Goal: Navigation & Orientation: Find specific page/section

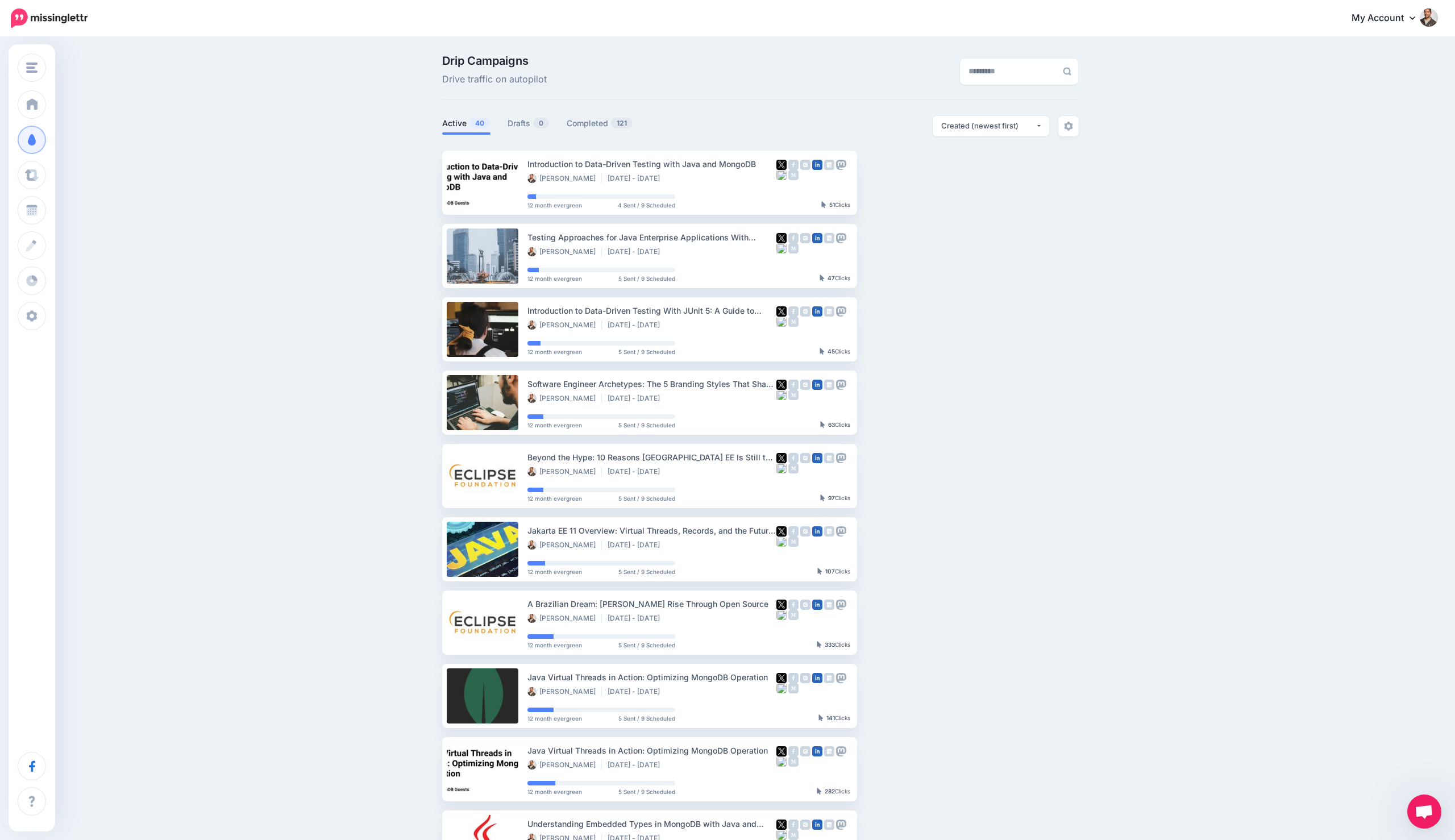
scroll to position [96, 0]
click at [1408, 805] on span "Open chat" at bounding box center [1423, 811] width 34 height 34
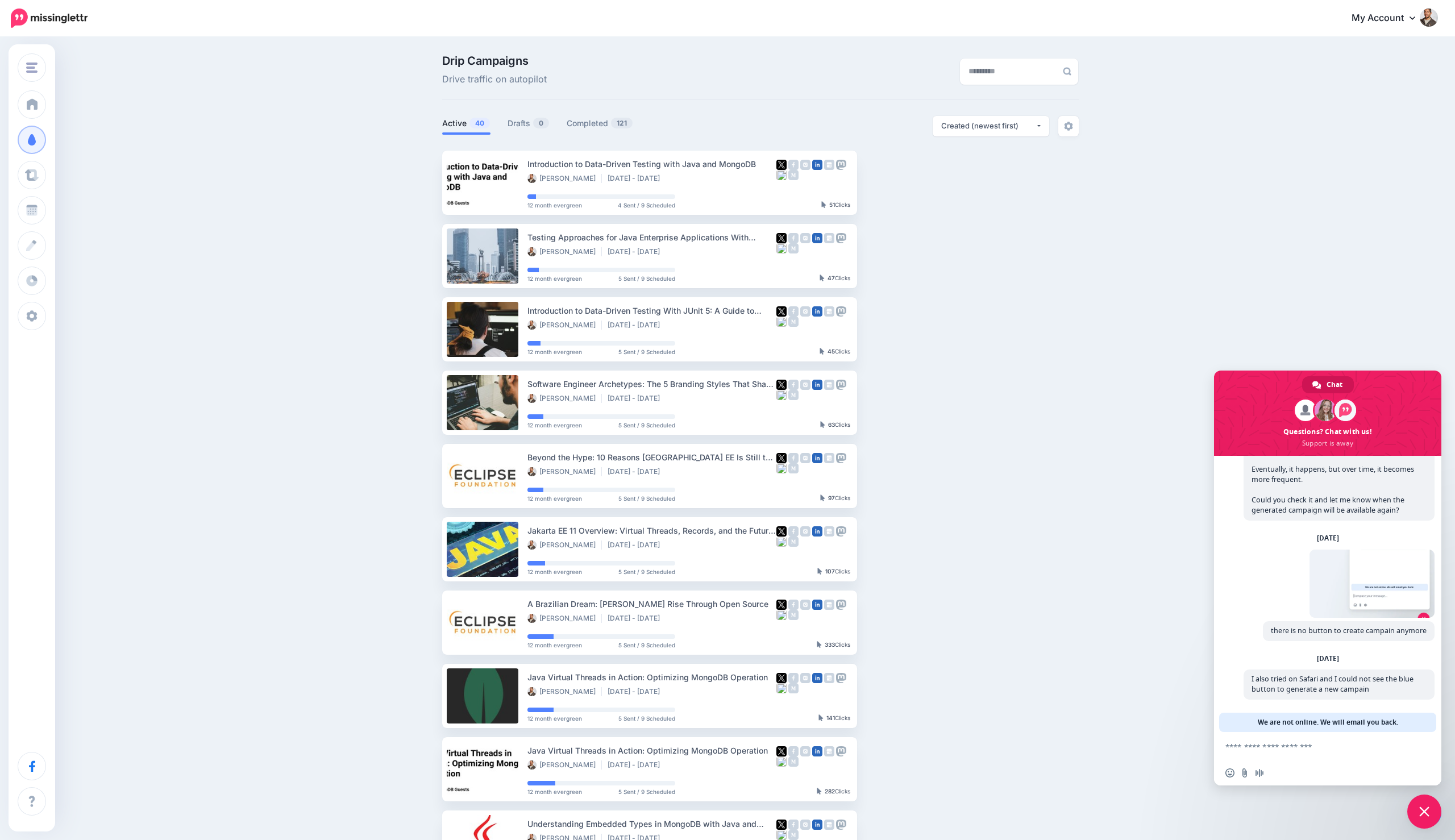
click at [1419, 808] on span "Close chat" at bounding box center [1423, 811] width 10 height 10
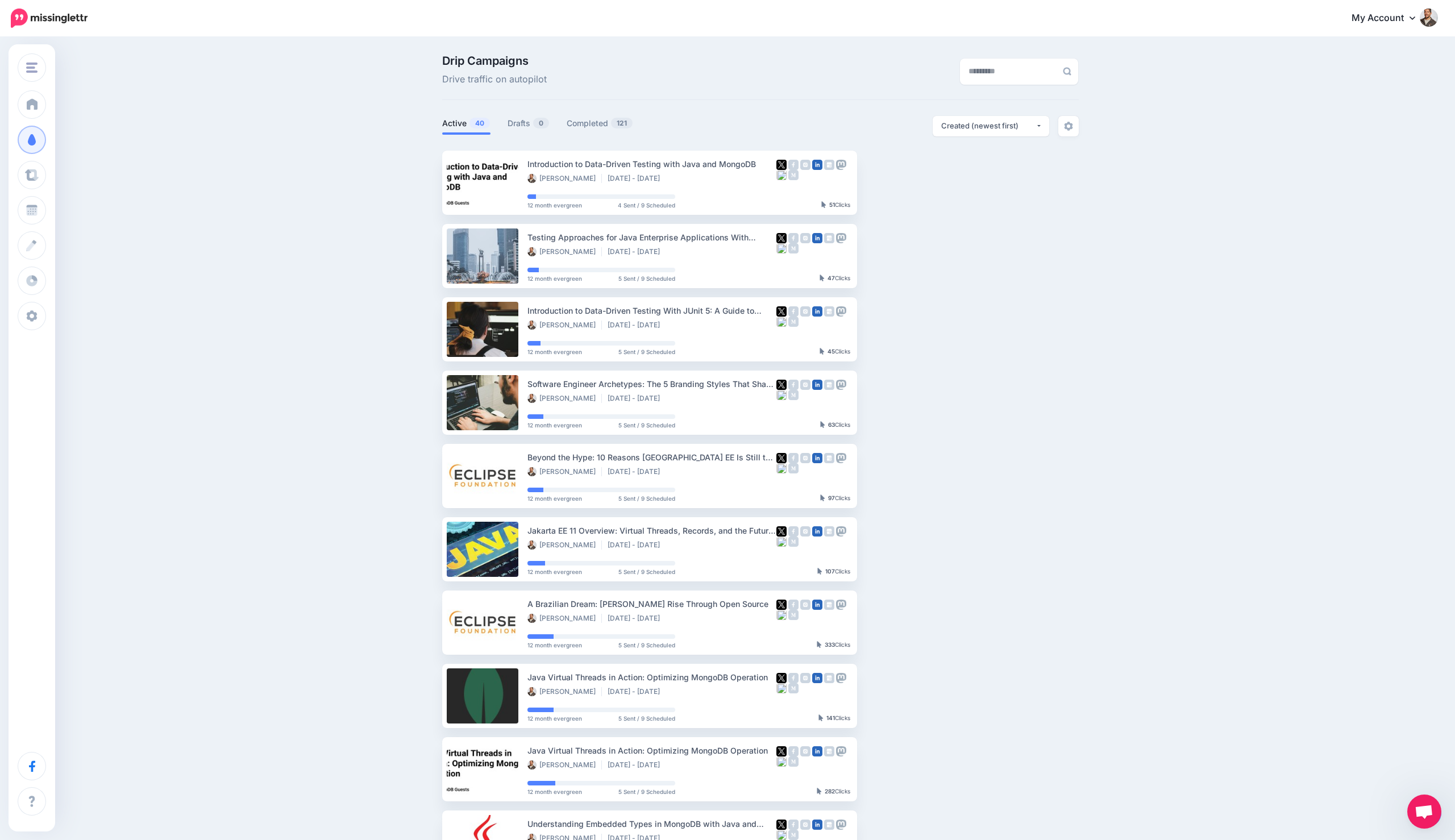
click at [139, 316] on div "Drip Campaigns Drive traffic on autopilot Active 40 0 121" at bounding box center [727, 496] width 1455 height 917
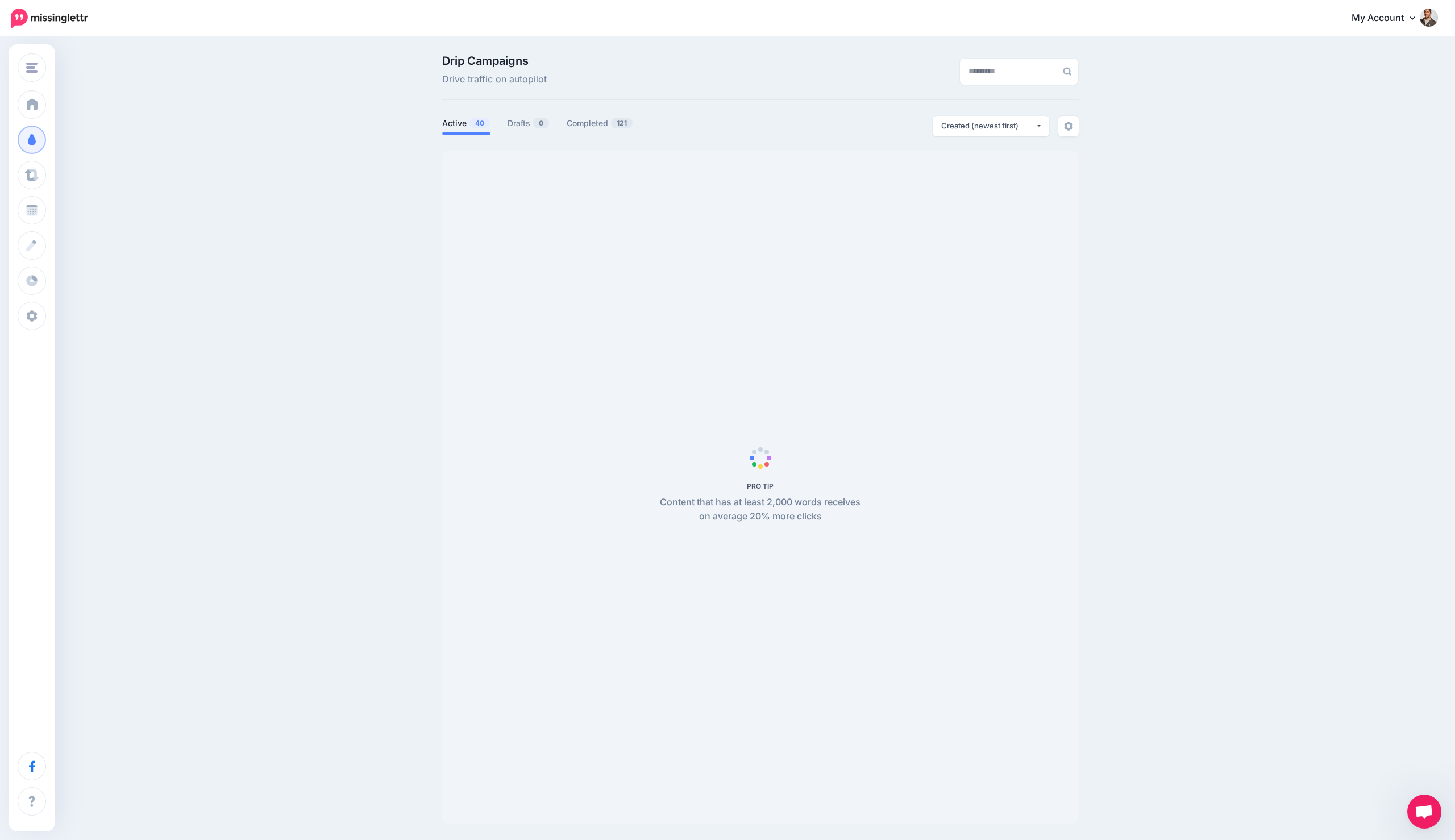
scroll to position [92, 0]
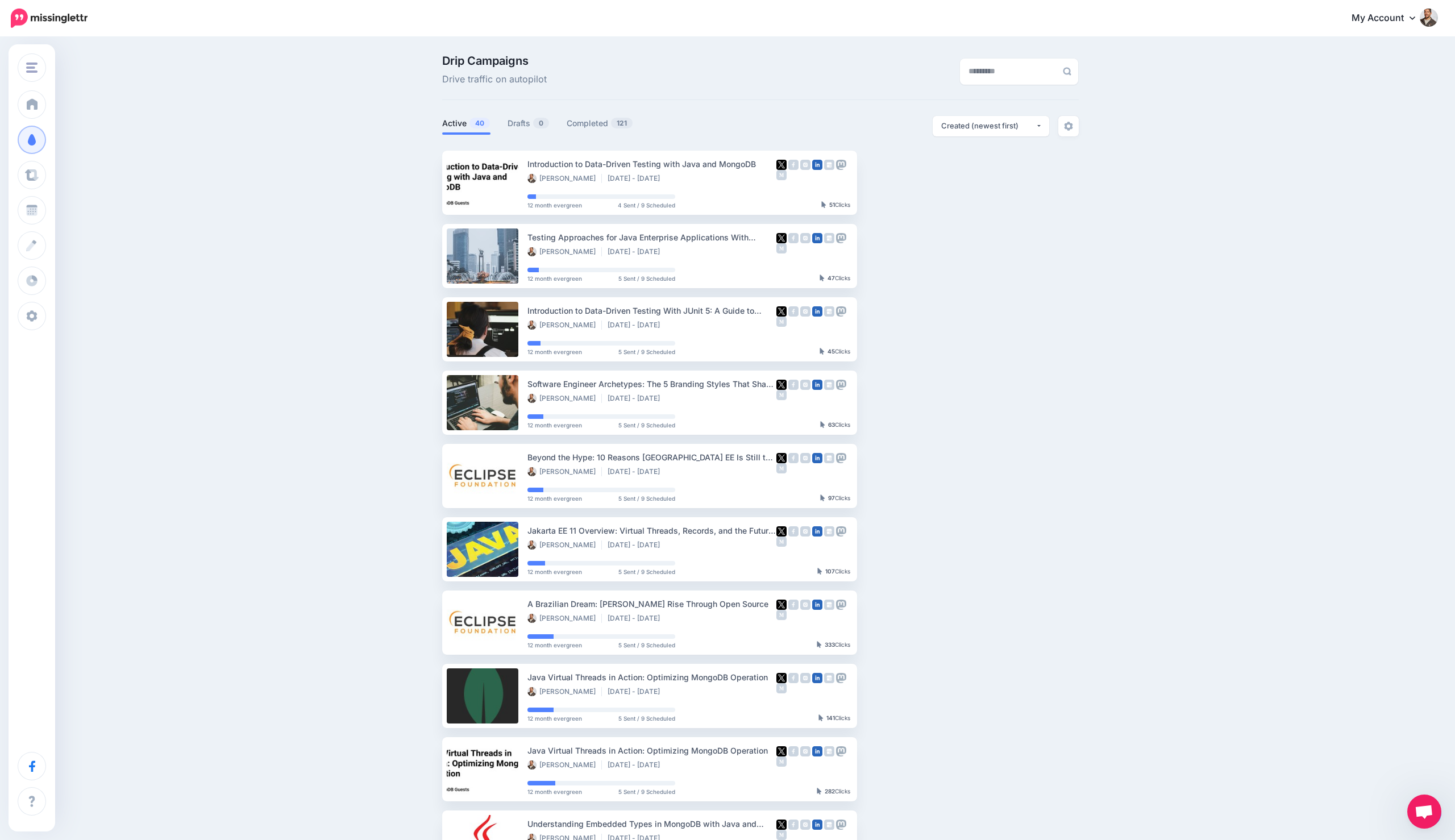
drag, startPoint x: 1431, startPoint y: 808, endPoint x: 1374, endPoint y: 757, distance: 76.5
click at [1374, 757] on body "My Account Dashboard My Account Billing Logout" at bounding box center [727, 420] width 1455 height 840
drag, startPoint x: 1419, startPoint y: 816, endPoint x: 1419, endPoint y: 800, distance: 16.0
click at [1414, 780] on body "My Account Dashboard My Account Billing Logout" at bounding box center [727, 420] width 1455 height 840
click at [1419, 802] on span "Open chat" at bounding box center [1423, 811] width 34 height 34
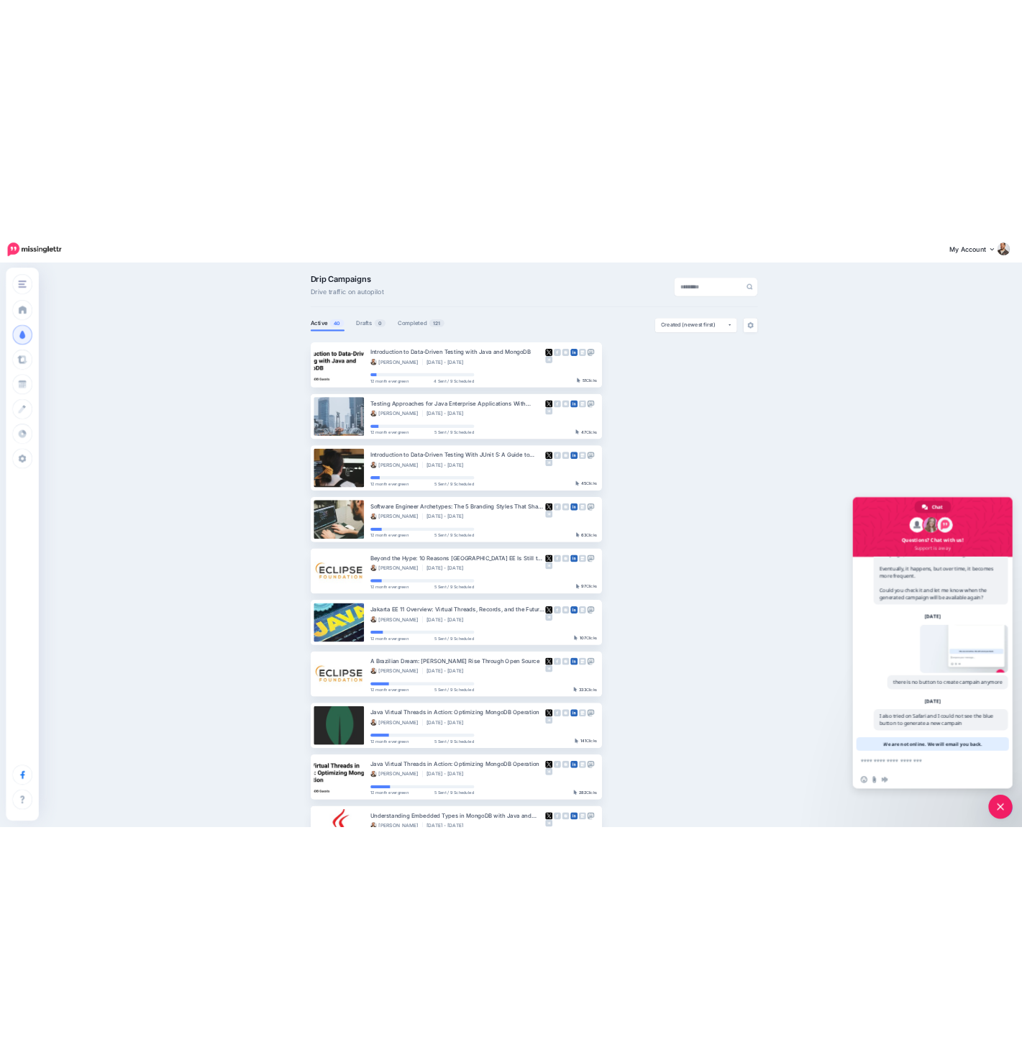
scroll to position [121, 0]
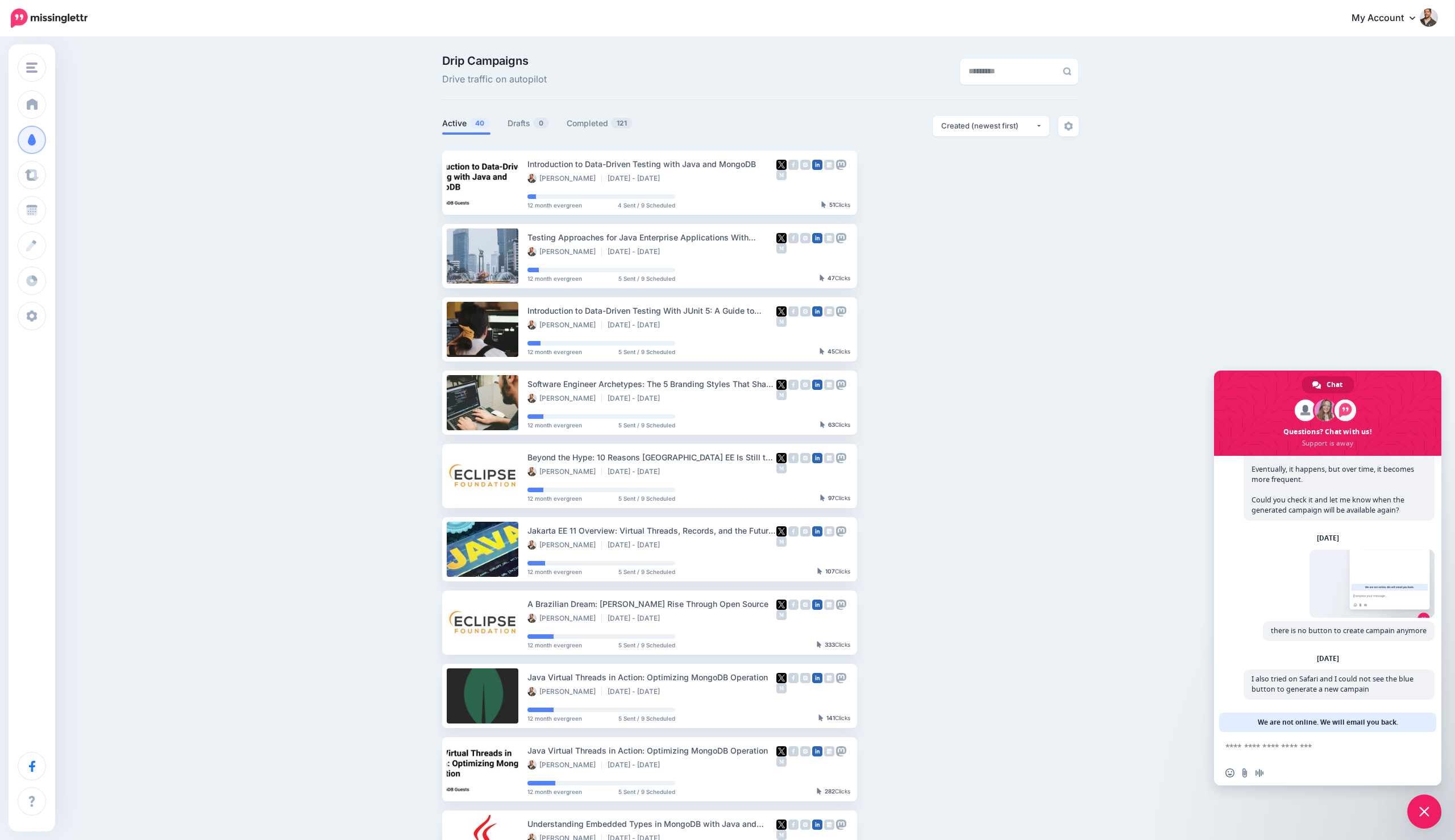
click at [1421, 808] on span "Close chat" at bounding box center [1423, 811] width 10 height 10
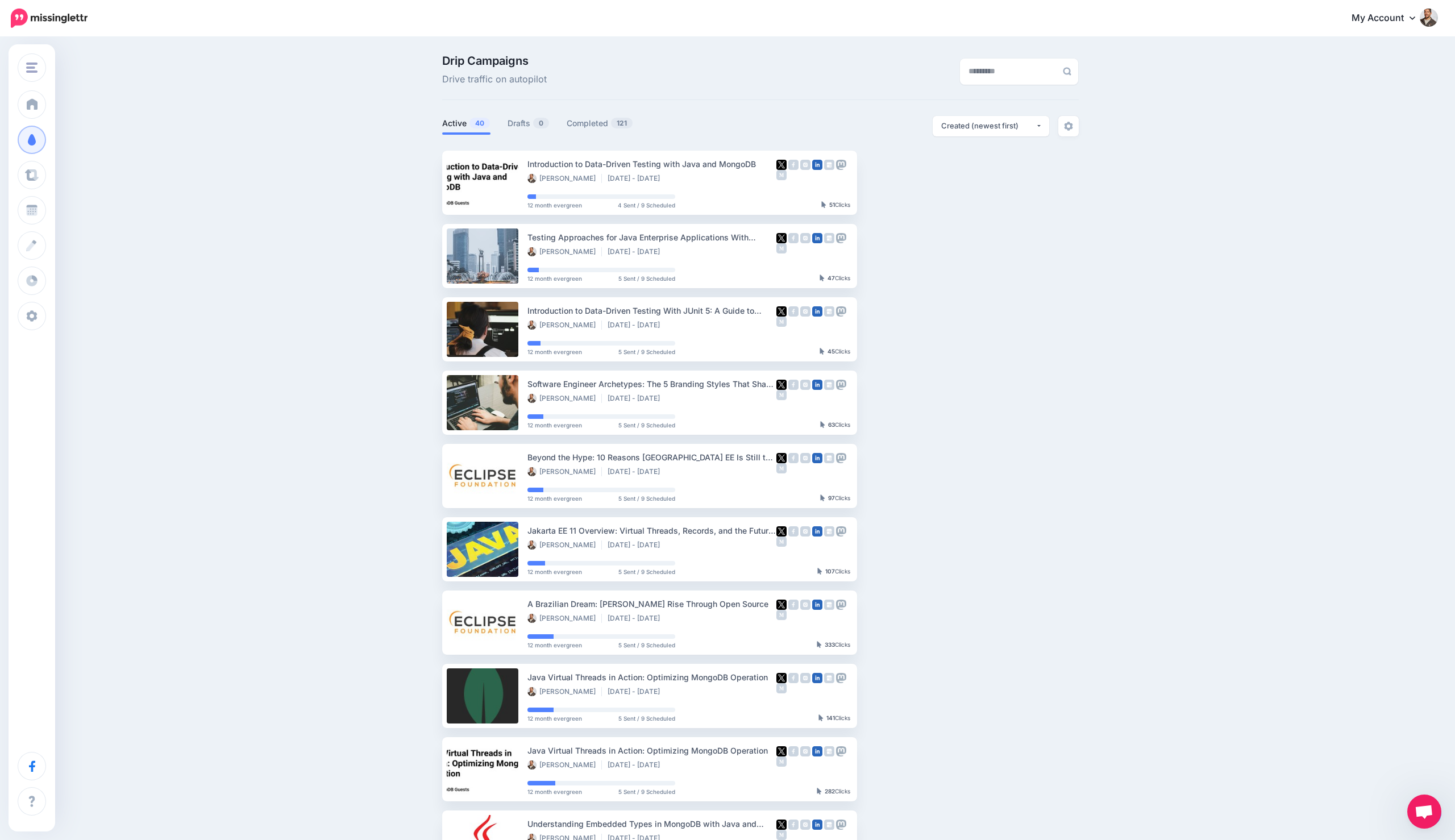
click at [1421, 808] on span "Open chat" at bounding box center [1424, 812] width 19 height 16
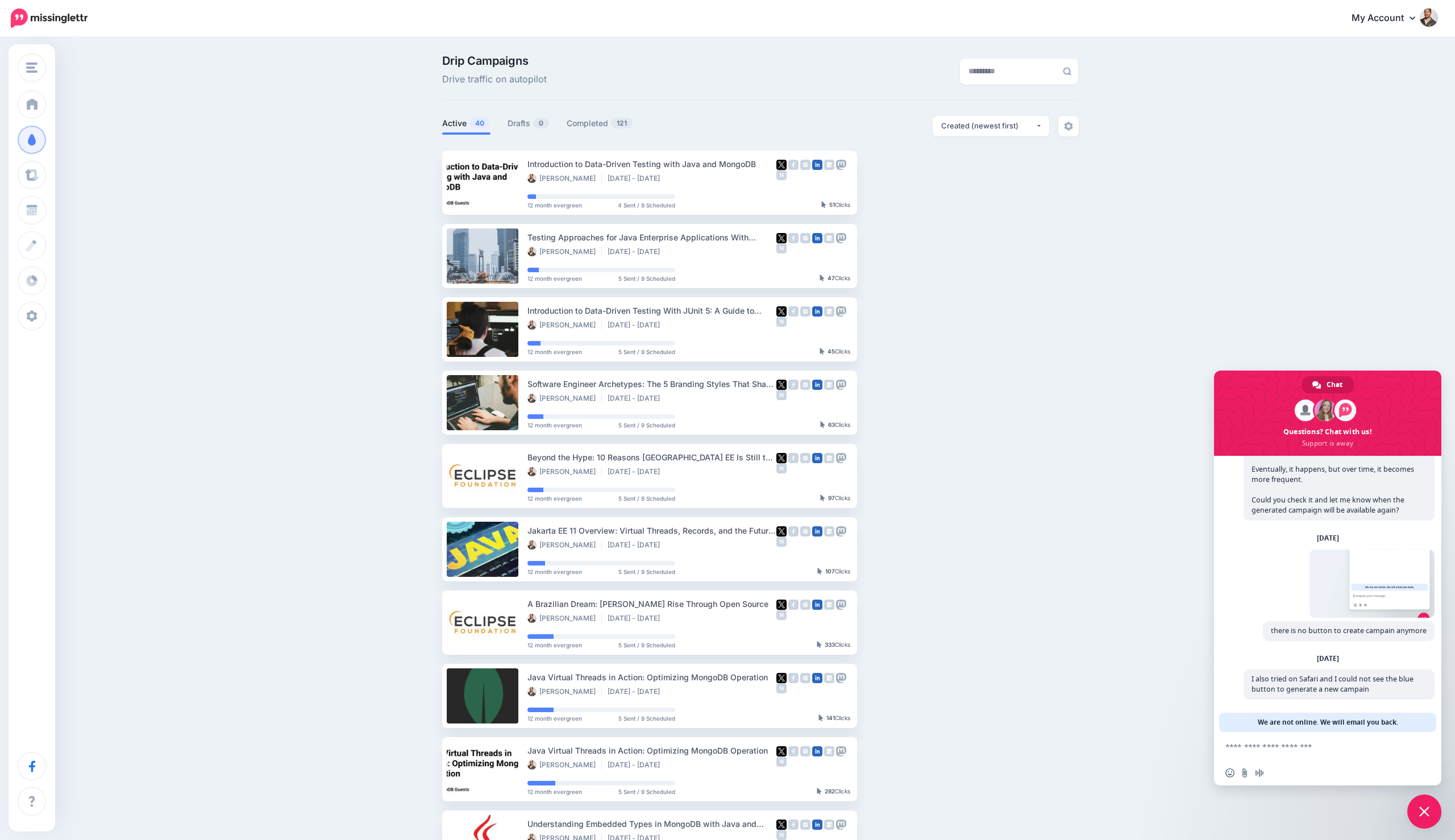
click at [1421, 808] on span "Close chat" at bounding box center [1423, 811] width 10 height 10
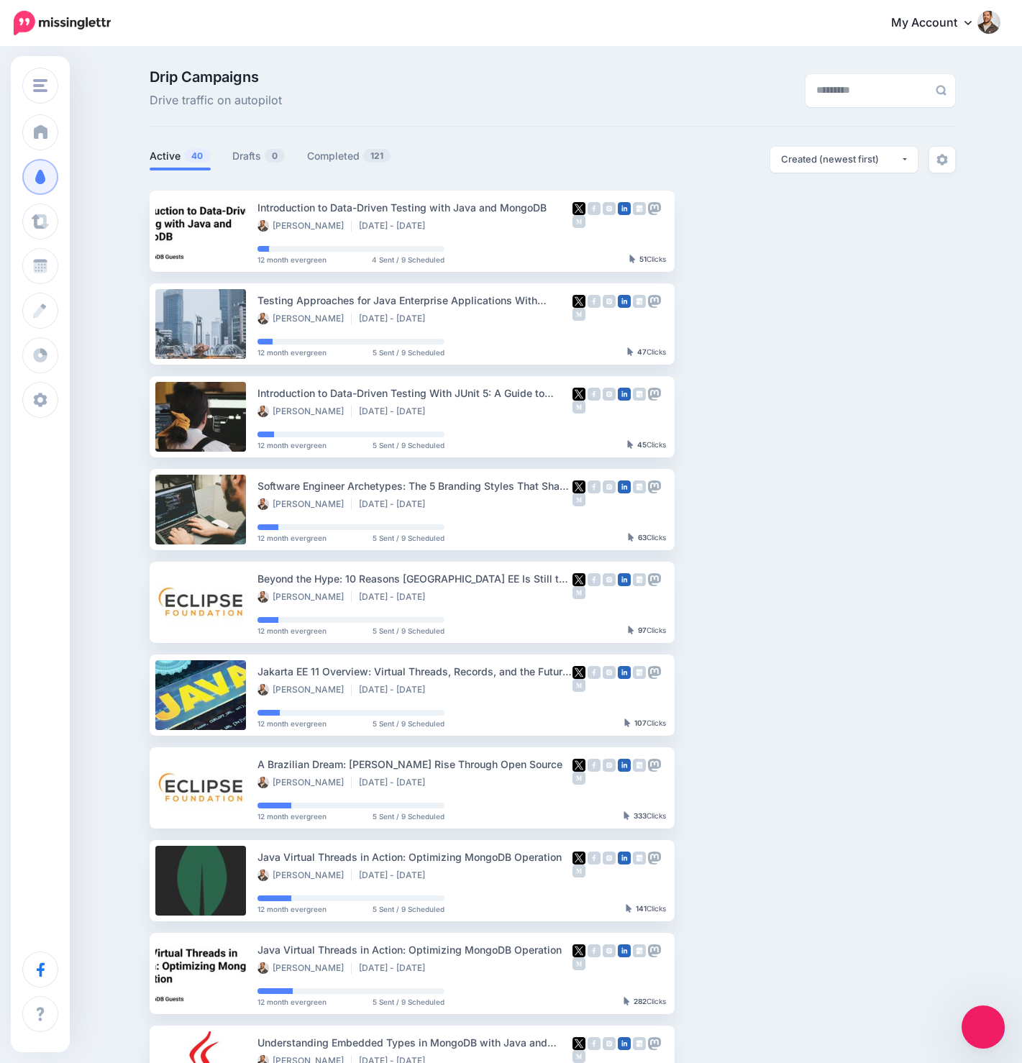
click at [968, 1024] on span "Open chat" at bounding box center [982, 1026] width 43 height 43
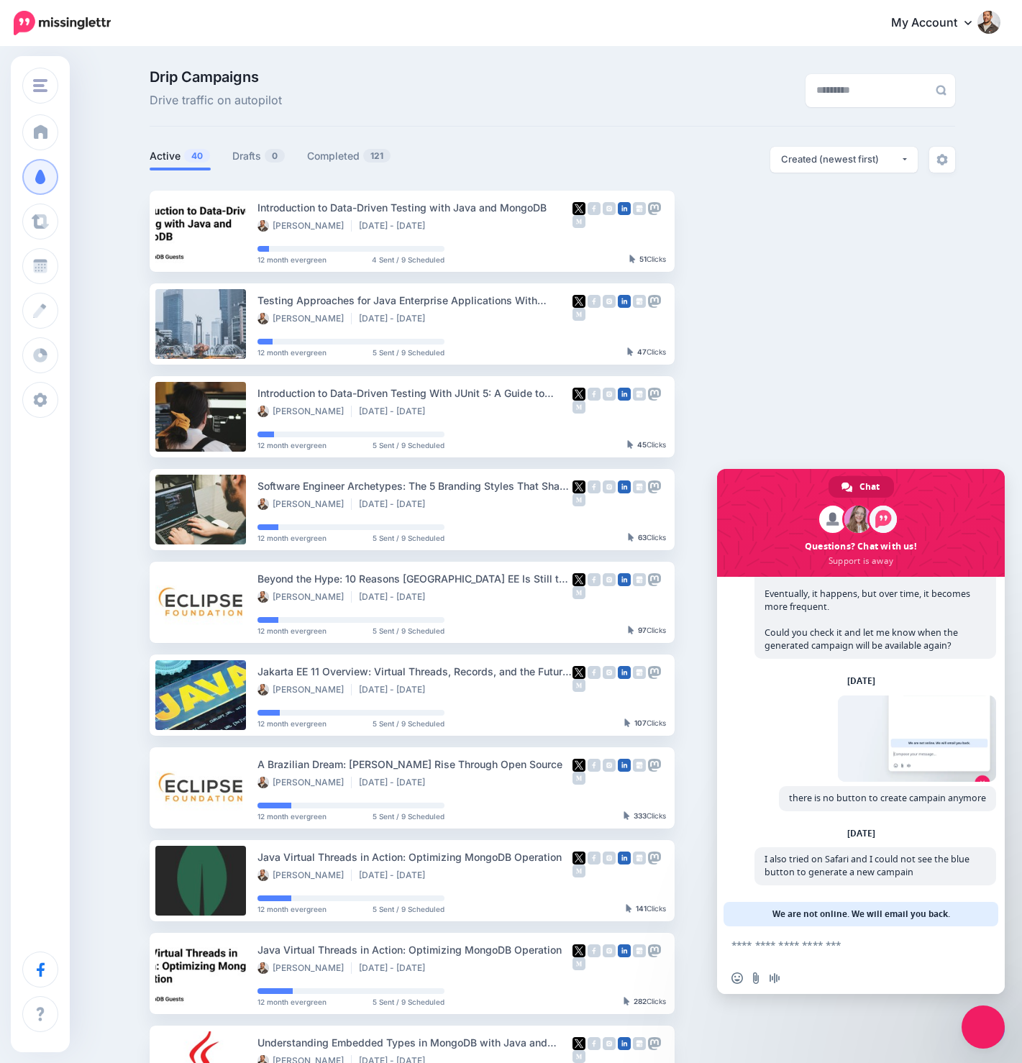
click at [968, 1024] on span "Close chat" at bounding box center [982, 1026] width 43 height 43
